Goal: Information Seeking & Learning: Learn about a topic

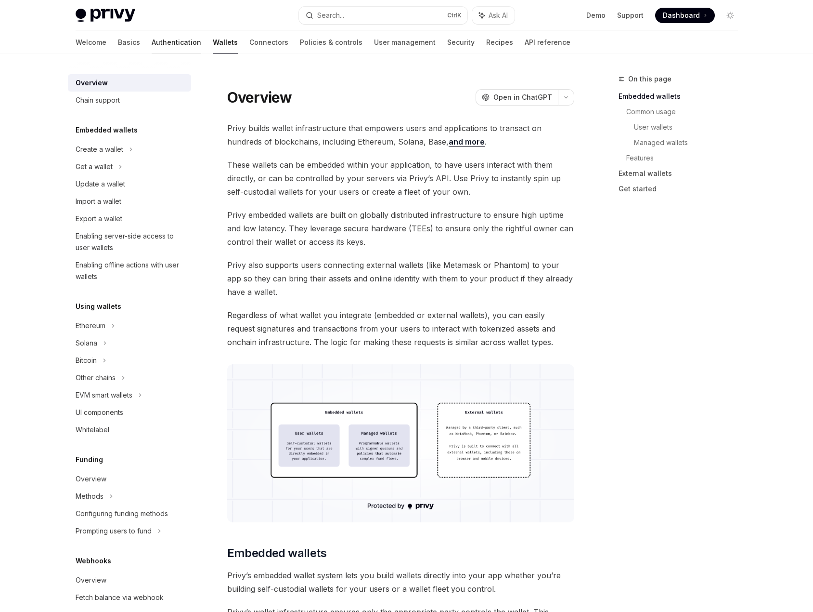
click at [152, 43] on link "Authentication" at bounding box center [177, 42] width 50 height 23
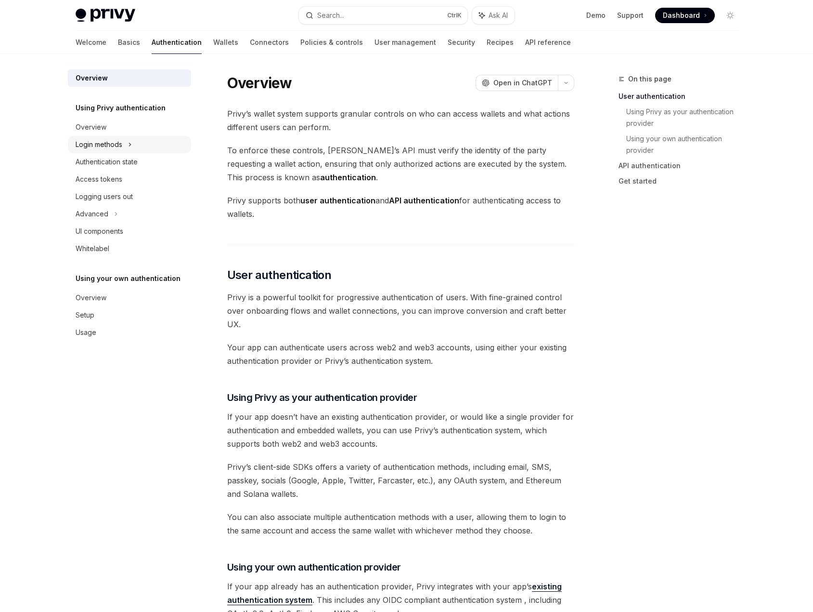
click at [130, 140] on icon at bounding box center [130, 145] width 4 height 12
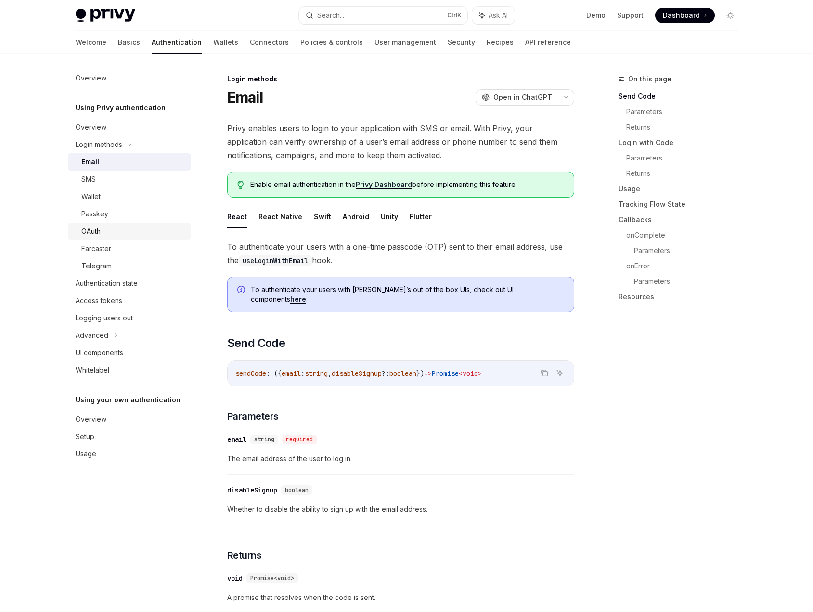
click at [129, 230] on div "OAuth" at bounding box center [133, 231] width 104 height 12
type textarea "*"
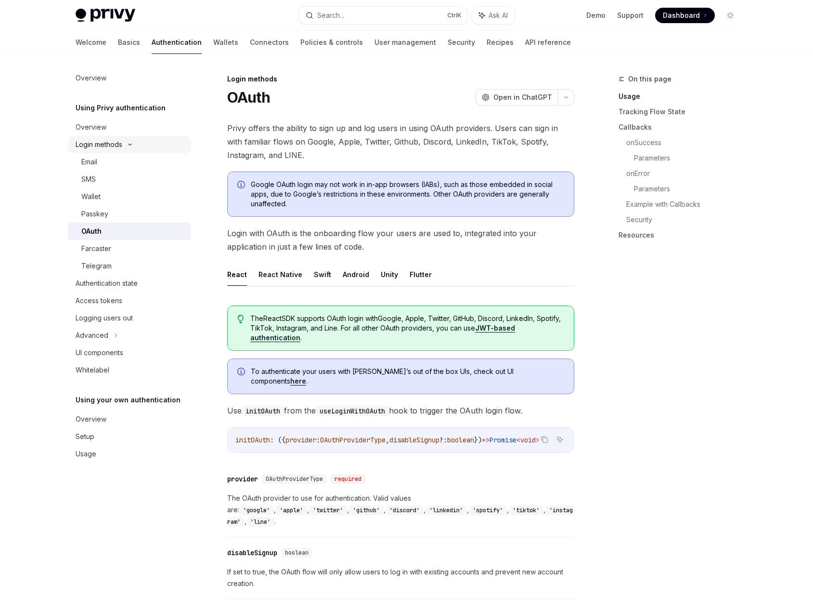
click at [104, 150] on div "Login methods" at bounding box center [99, 145] width 47 height 12
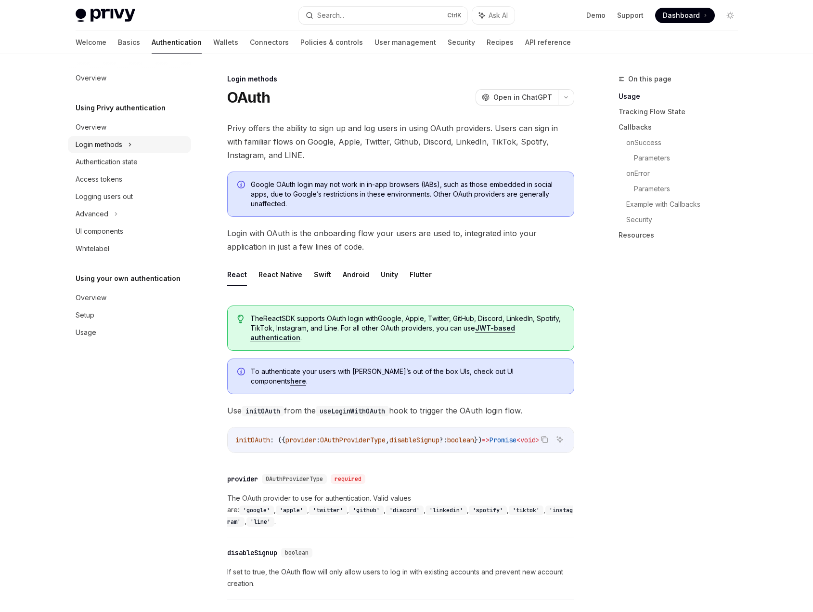
click at [104, 145] on div "Login methods" at bounding box center [99, 145] width 47 height 12
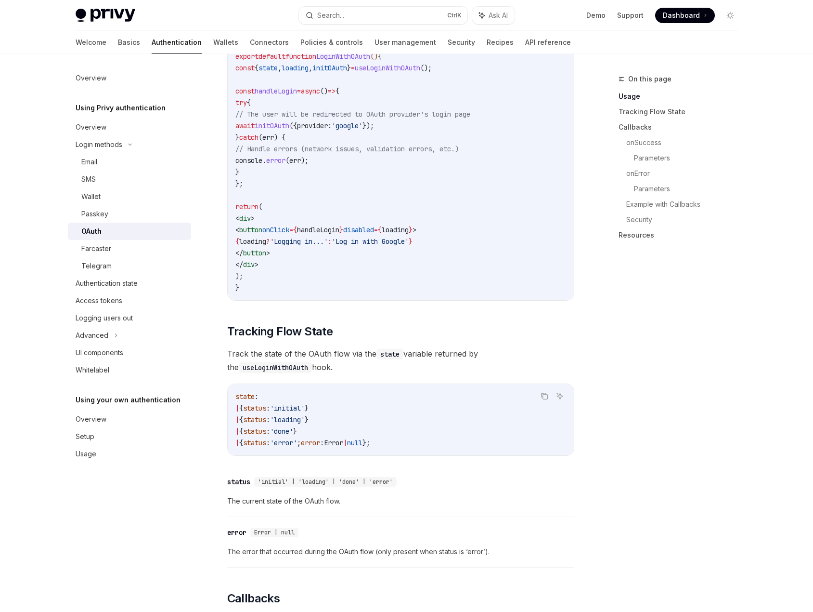
scroll to position [626, 0]
click at [691, 13] on span "Dashboard" at bounding box center [681, 16] width 37 height 10
